Goal: Task Accomplishment & Management: Use online tool/utility

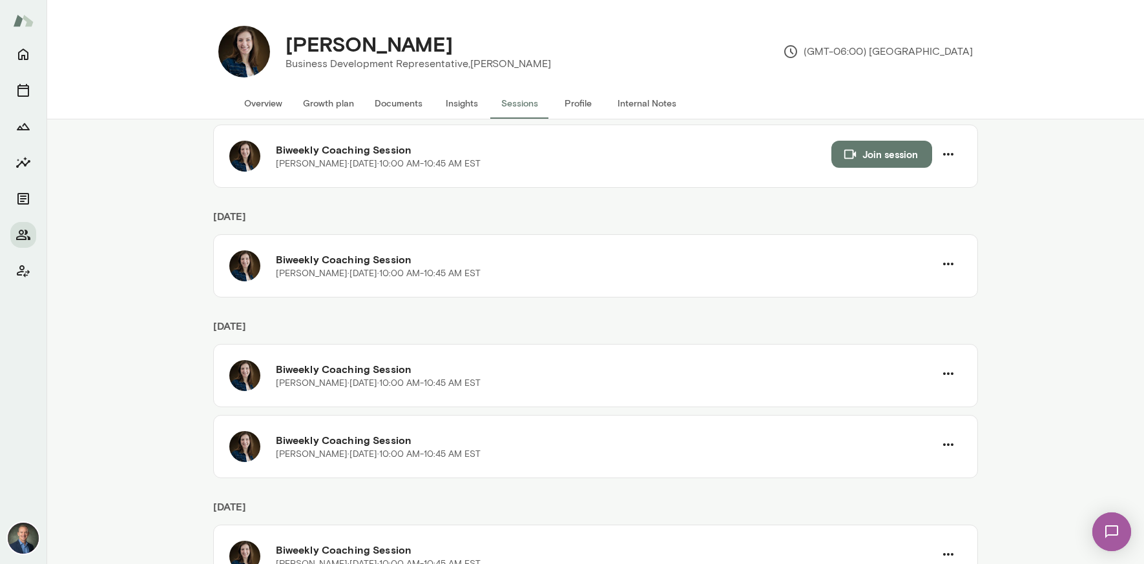
scroll to position [88, 0]
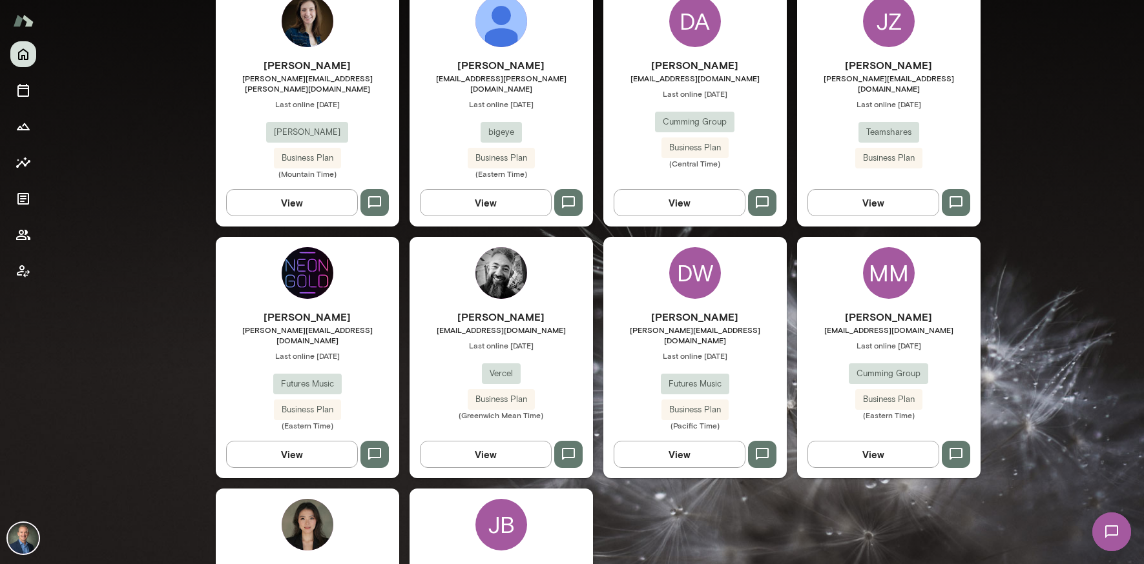
scroll to position [1284, 0]
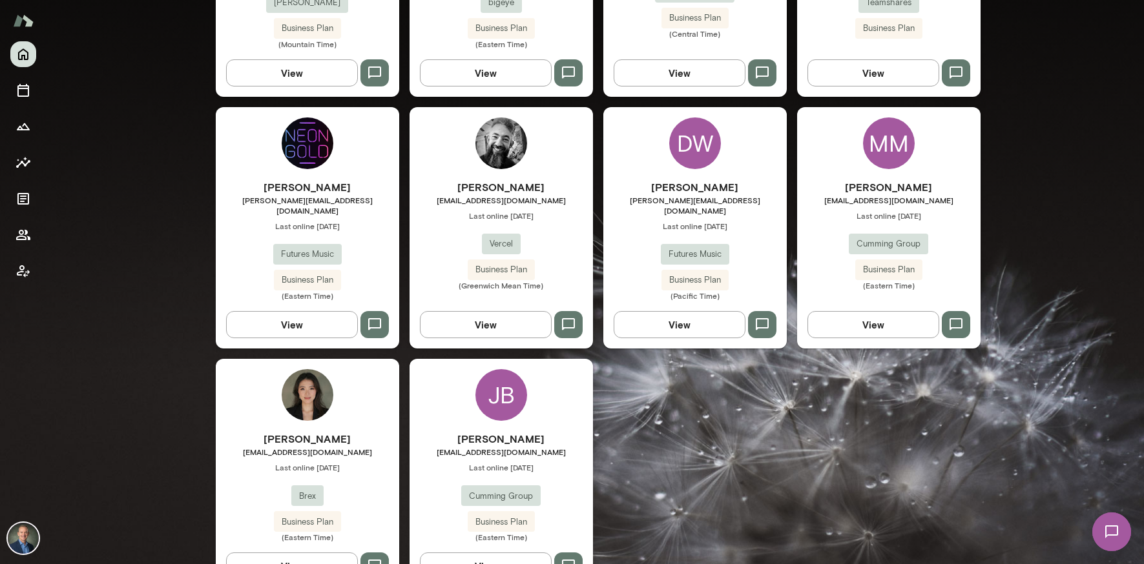
click at [460, 367] on div "[PERSON_NAME] [EMAIL_ADDRESS][DOMAIN_NAME] Last online [DATE] Cumming Group Bus…" at bounding box center [500, 474] width 183 height 231
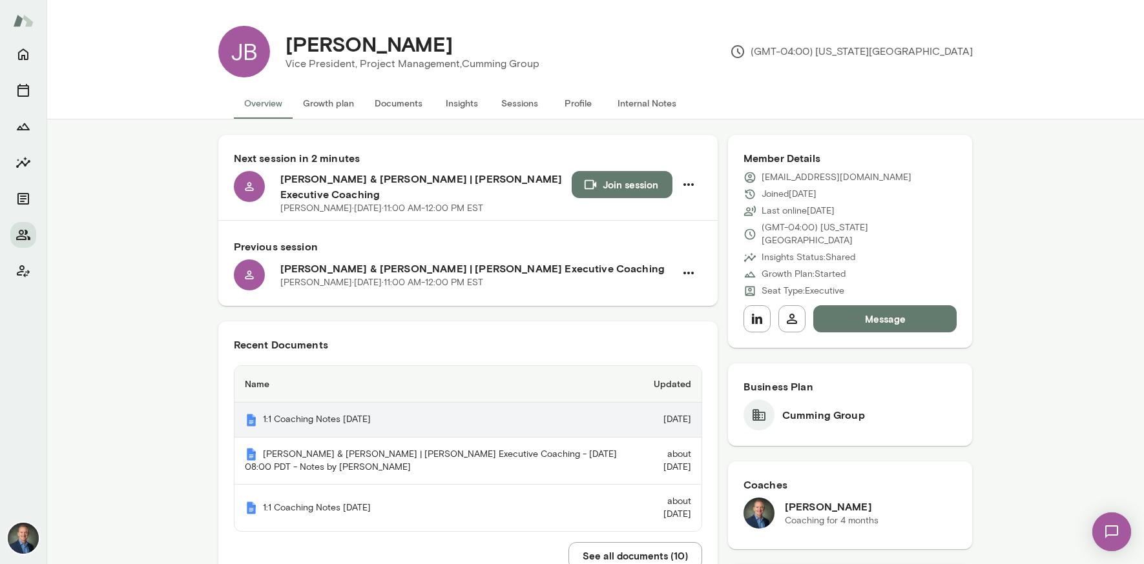
click at [387, 407] on th "1:1 Coaching Notes [DATE]" at bounding box center [433, 420] width 398 height 35
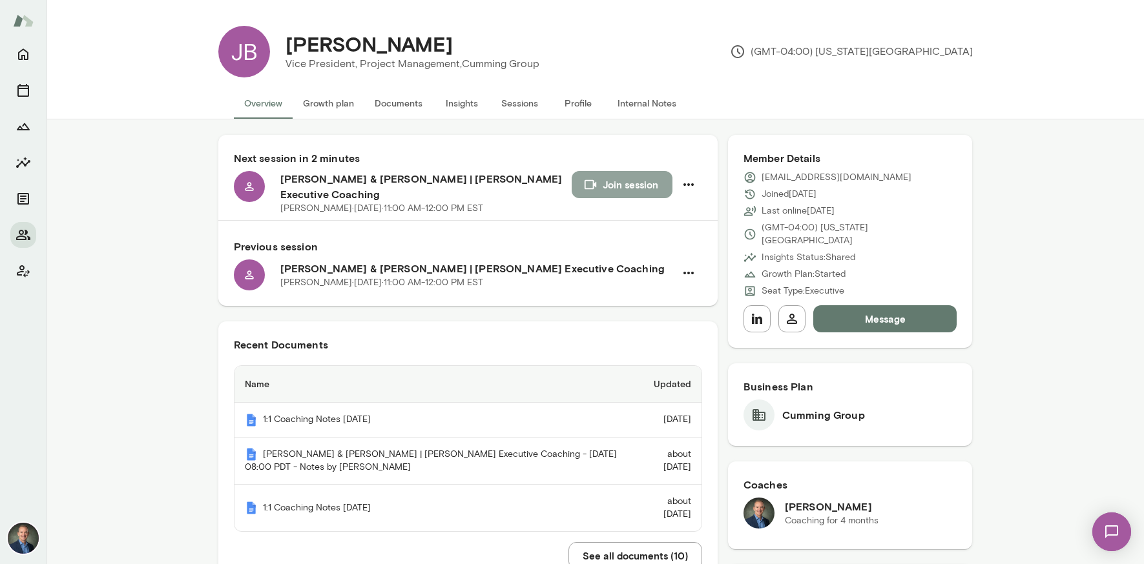
click at [601, 188] on button "Join session" at bounding box center [622, 184] width 101 height 27
